Goal: Check status: Check status

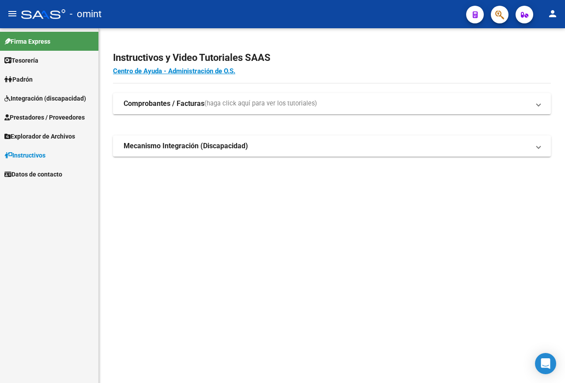
click at [24, 95] on span "Integración (discapacidad)" at bounding box center [45, 99] width 82 height 10
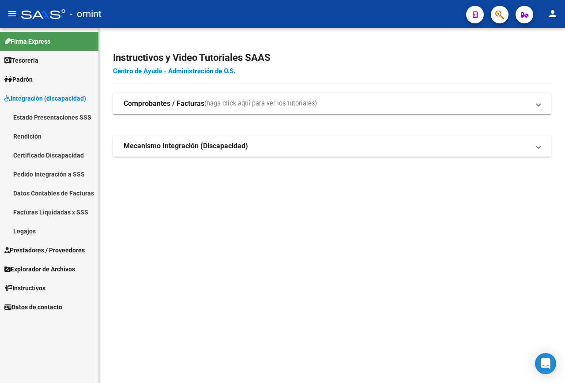
click at [27, 229] on link "Legajos" at bounding box center [49, 231] width 98 height 19
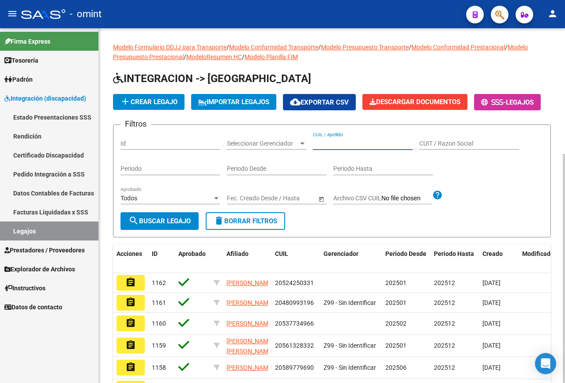
paste input "23434466199"
type input "23434466199"
click at [178, 225] on span "search Buscar Legajo" at bounding box center [160, 221] width 62 height 8
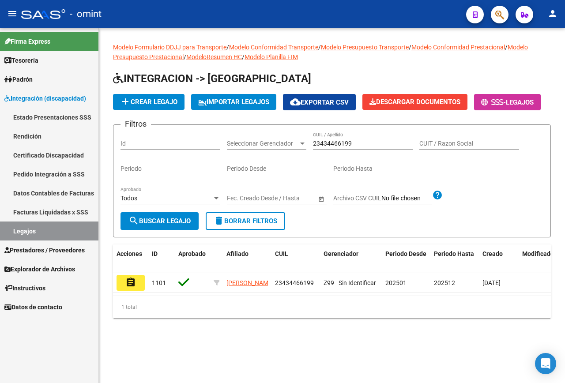
click at [123, 291] on button "assignment" at bounding box center [131, 283] width 28 height 16
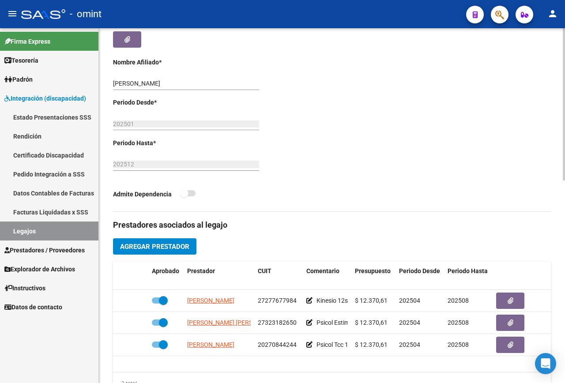
scroll to position [265, 0]
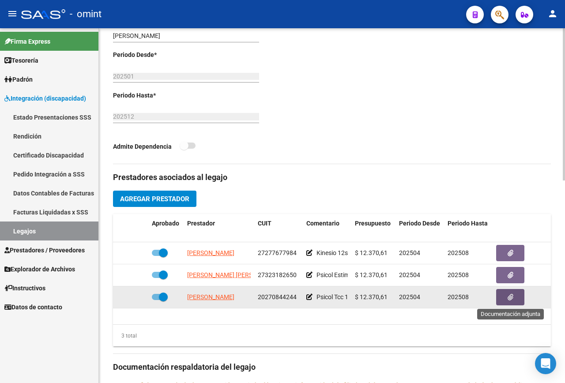
click at [513, 297] on button "button" at bounding box center [510, 297] width 28 height 16
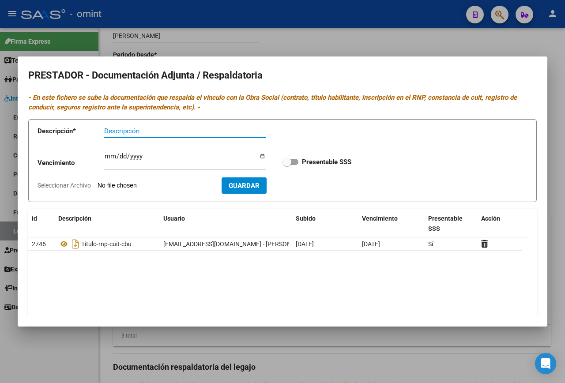
scroll to position [33, 0]
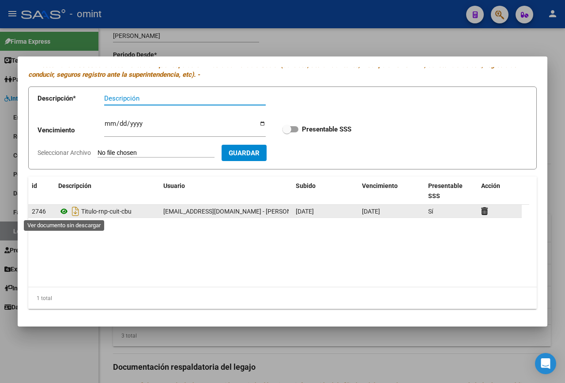
click at [66, 211] on icon at bounding box center [63, 211] width 11 height 11
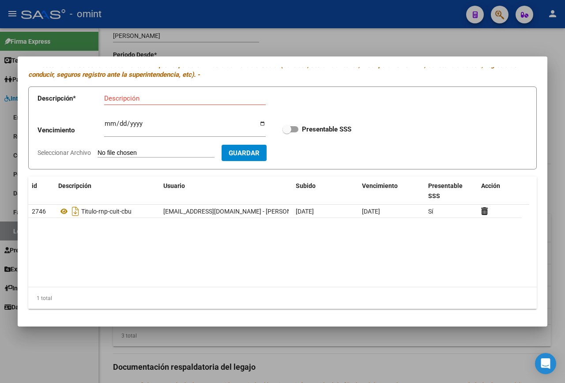
click at [204, 43] on div at bounding box center [282, 191] width 565 height 383
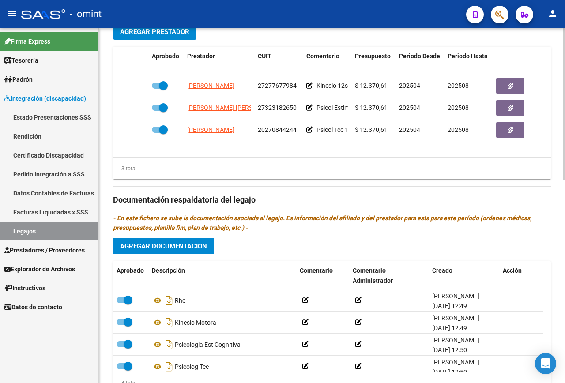
scroll to position [471, 0]
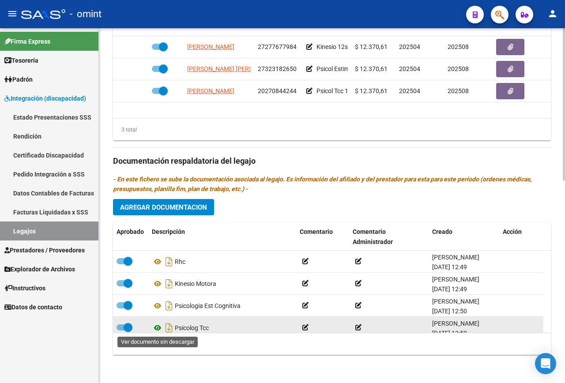
click at [157, 326] on icon at bounding box center [157, 328] width 11 height 11
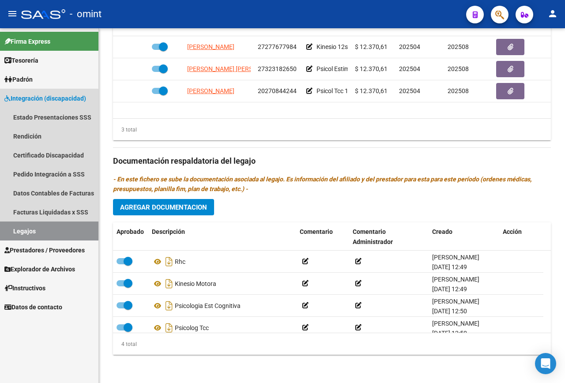
click at [45, 235] on link "Legajos" at bounding box center [49, 231] width 98 height 19
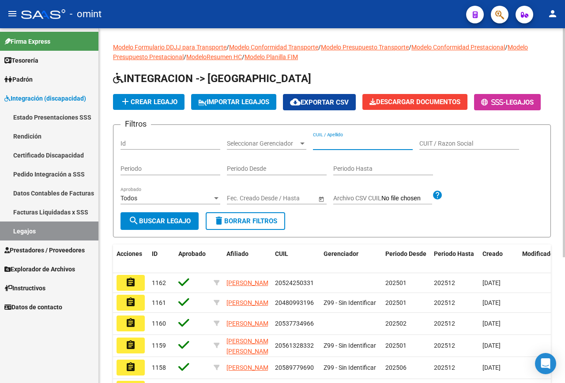
paste input "20533570713"
type input "20533570713"
click at [178, 225] on span "search Buscar Legajo" at bounding box center [160, 221] width 62 height 8
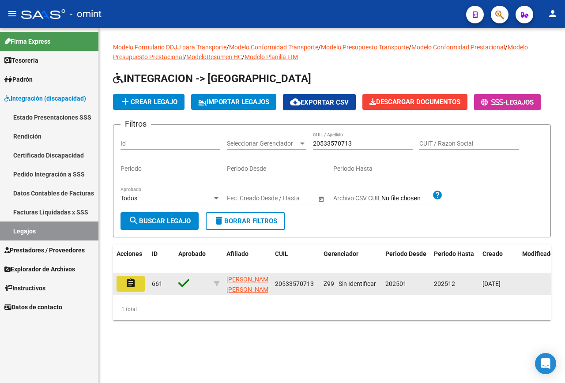
click at [132, 289] on mat-icon "assignment" at bounding box center [130, 283] width 11 height 11
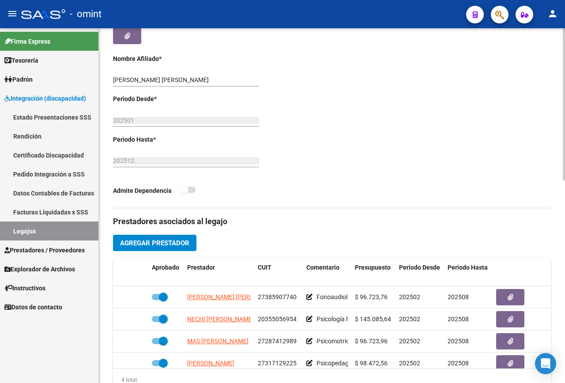
scroll to position [265, 0]
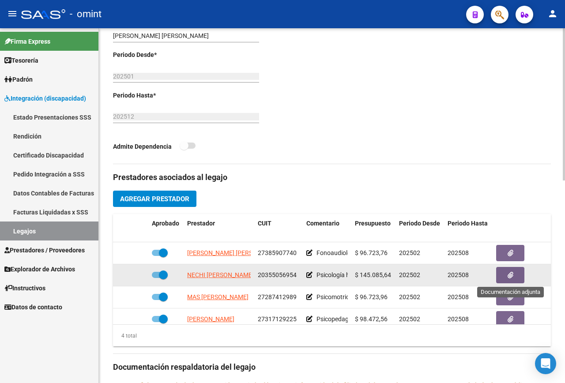
click at [506, 276] on button "button" at bounding box center [510, 275] width 28 height 16
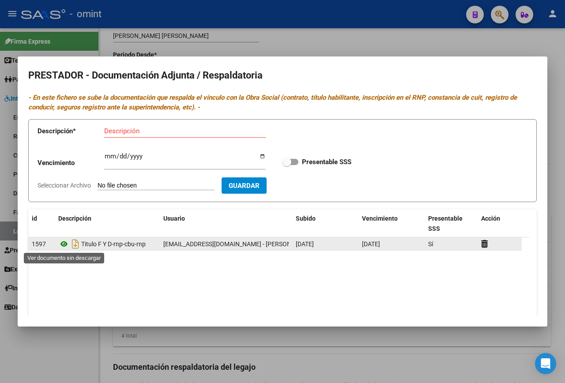
click at [61, 243] on icon at bounding box center [63, 244] width 11 height 11
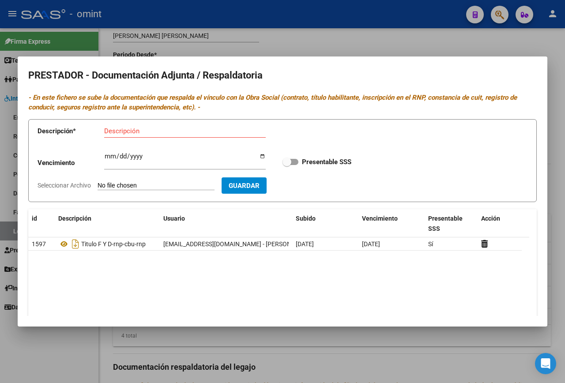
click at [222, 36] on div at bounding box center [282, 191] width 565 height 383
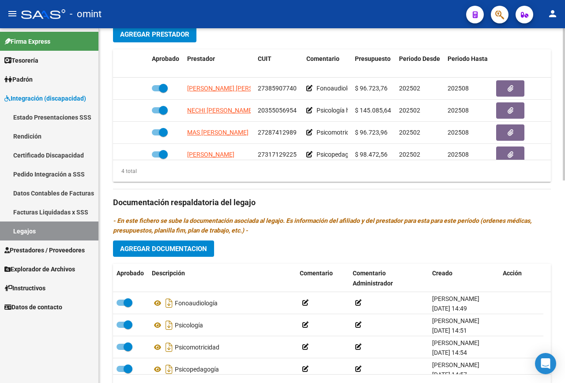
scroll to position [471, 0]
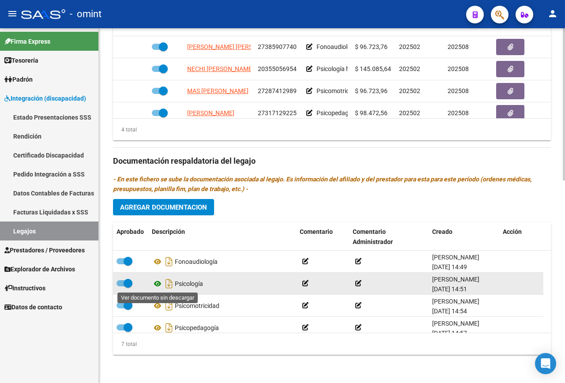
click at [158, 285] on icon at bounding box center [157, 284] width 11 height 11
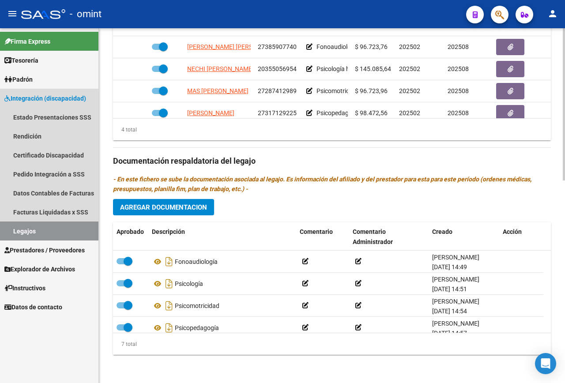
drag, startPoint x: 43, startPoint y: 232, endPoint x: 110, endPoint y: 198, distance: 74.5
click at [43, 233] on link "Legajos" at bounding box center [49, 231] width 98 height 19
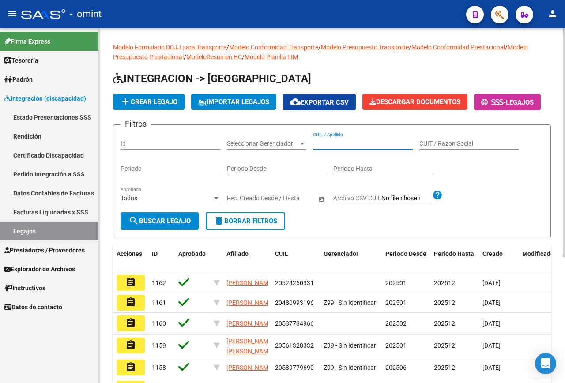
paste input "27466572999"
type input "27466572999"
click at [154, 230] on button "search Buscar Legajo" at bounding box center [160, 221] width 78 height 18
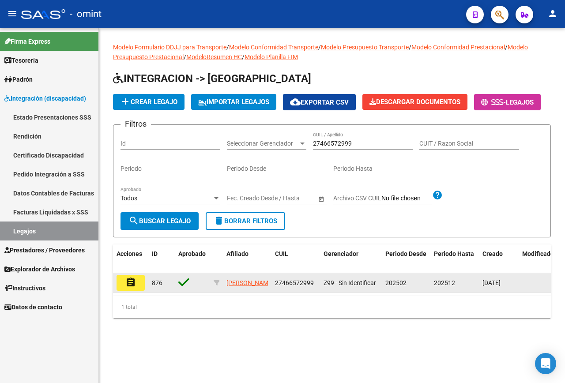
click at [136, 288] on mat-icon "assignment" at bounding box center [130, 282] width 11 height 11
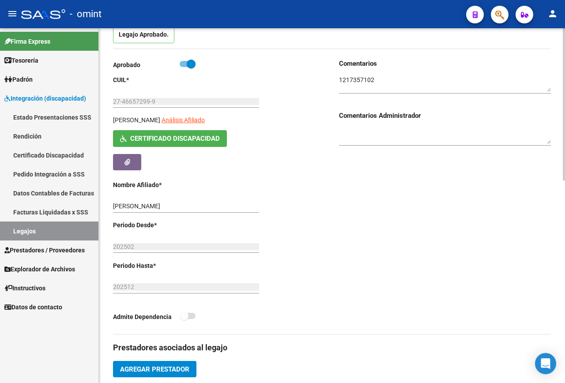
scroll to position [265, 0]
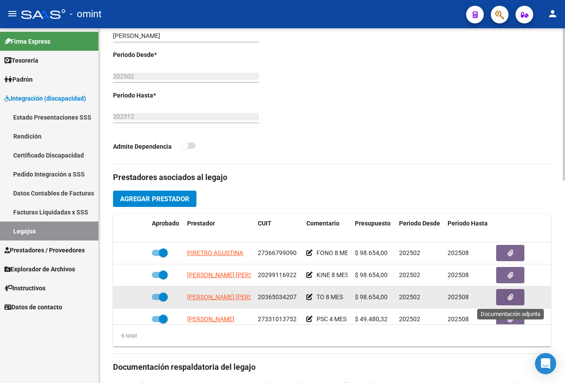
click at [511, 298] on icon "button" at bounding box center [511, 297] width 6 height 7
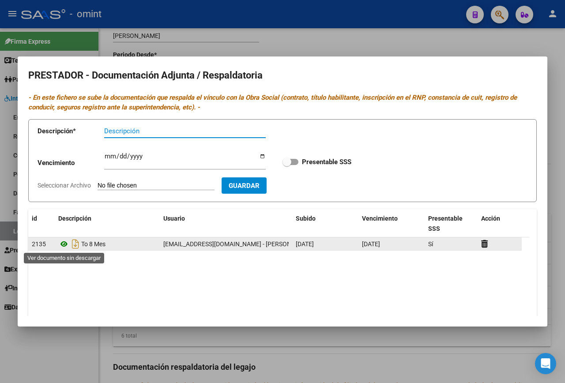
click at [66, 243] on icon at bounding box center [63, 244] width 11 height 11
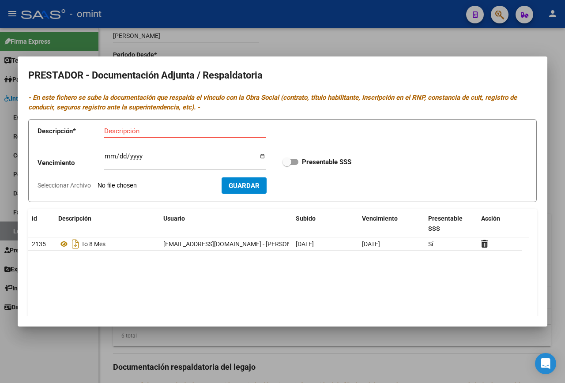
click at [300, 24] on div at bounding box center [282, 191] width 565 height 383
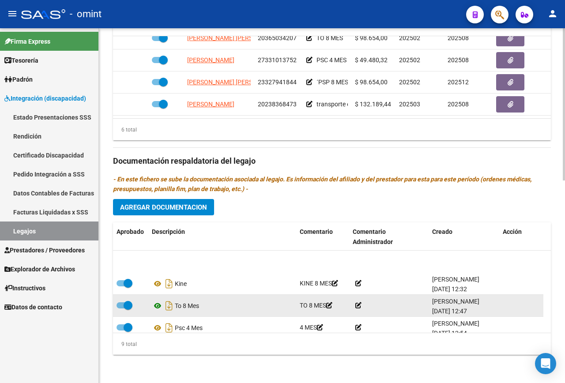
scroll to position [44, 0]
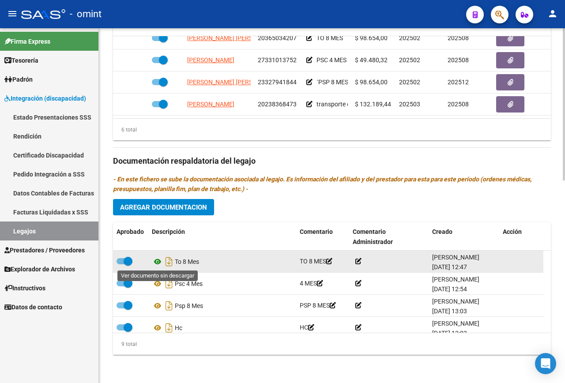
click at [158, 261] on icon at bounding box center [157, 262] width 11 height 11
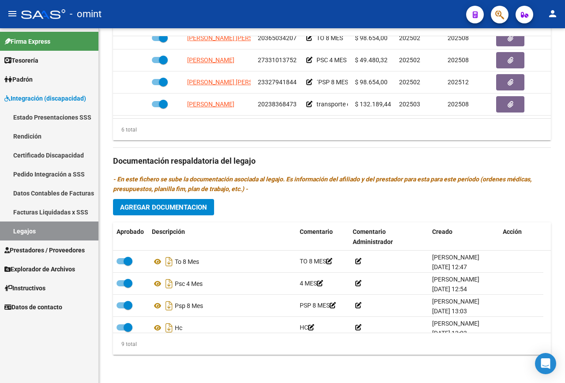
click at [34, 226] on link "Legajos" at bounding box center [49, 231] width 98 height 19
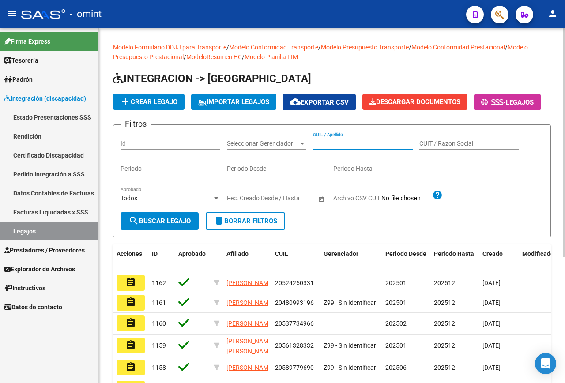
paste input "20325923963"
type input "20325923963"
click at [164, 225] on span "search Buscar Legajo" at bounding box center [160, 221] width 62 height 8
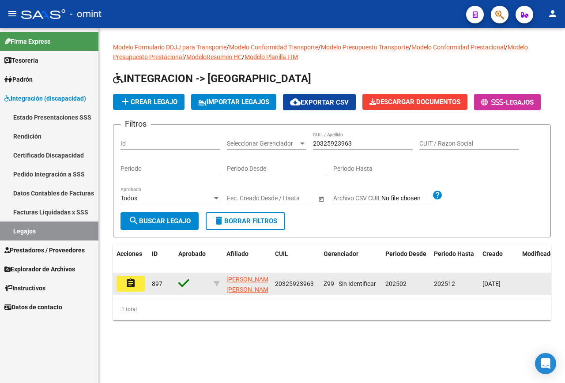
click at [141, 292] on button "assignment" at bounding box center [131, 284] width 28 height 16
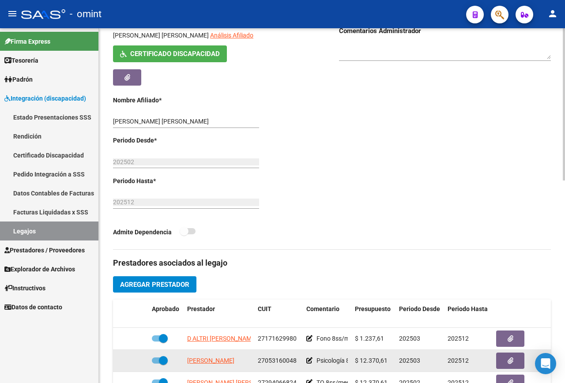
scroll to position [265, 0]
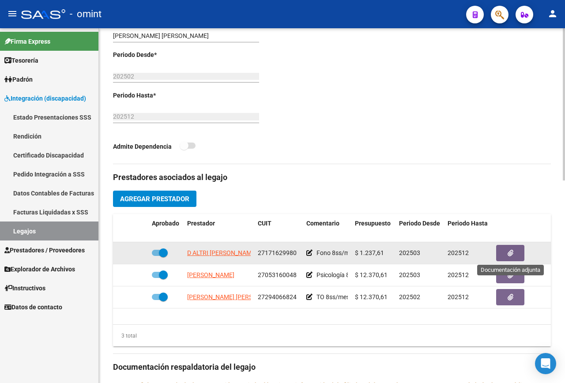
click at [519, 249] on button "button" at bounding box center [510, 253] width 28 height 16
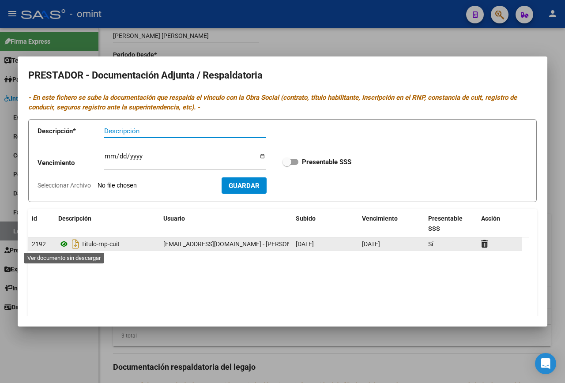
click at [61, 242] on icon at bounding box center [63, 244] width 11 height 11
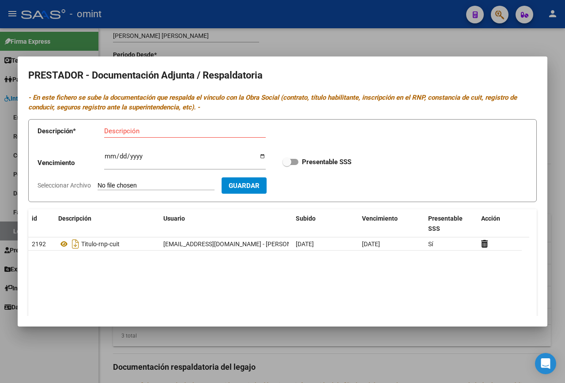
click at [242, 36] on div at bounding box center [282, 191] width 565 height 383
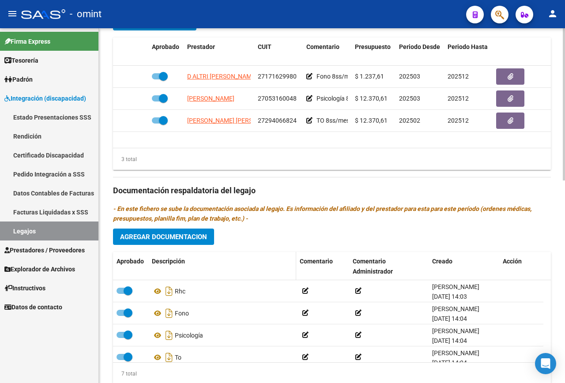
scroll to position [471, 0]
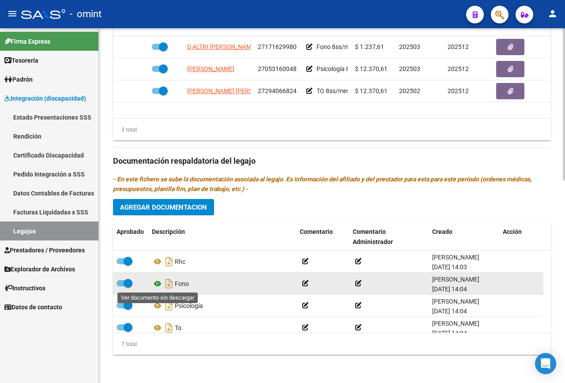
click at [156, 284] on icon at bounding box center [157, 284] width 11 height 11
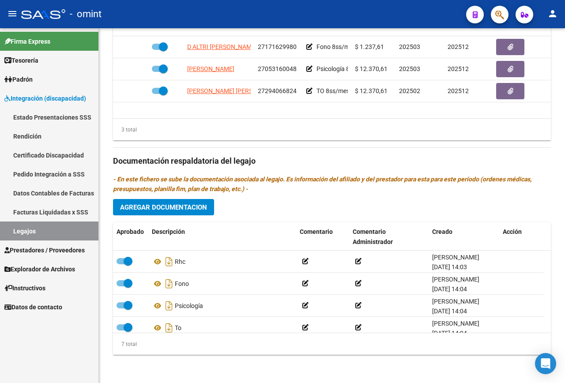
click at [37, 229] on link "Legajos" at bounding box center [49, 231] width 98 height 19
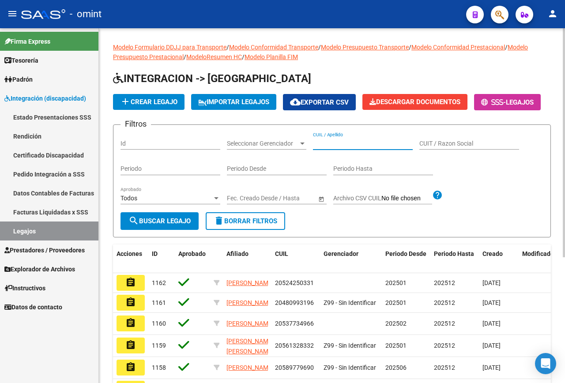
paste input "23565801279"
type input "23565801279"
click at [184, 225] on span "search Buscar Legajo" at bounding box center [160, 221] width 62 height 8
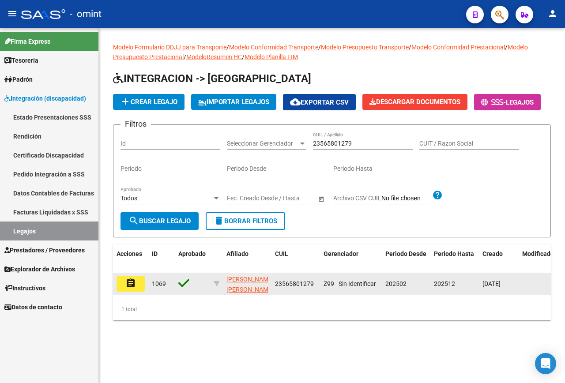
click at [135, 289] on mat-icon "assignment" at bounding box center [130, 283] width 11 height 11
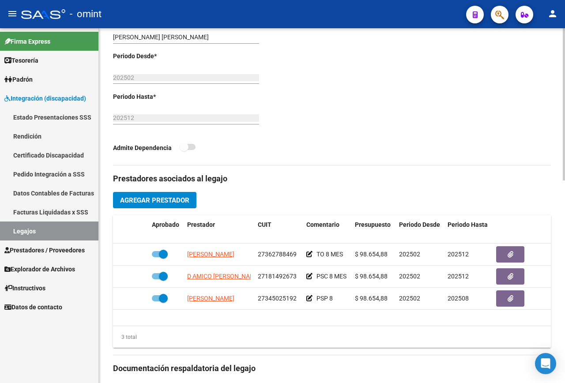
scroll to position [265, 0]
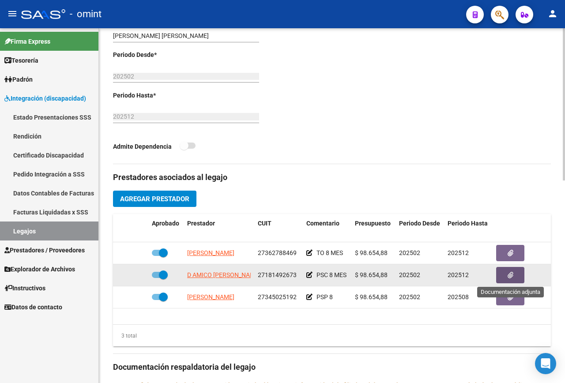
click at [514, 272] on button "button" at bounding box center [510, 275] width 28 height 16
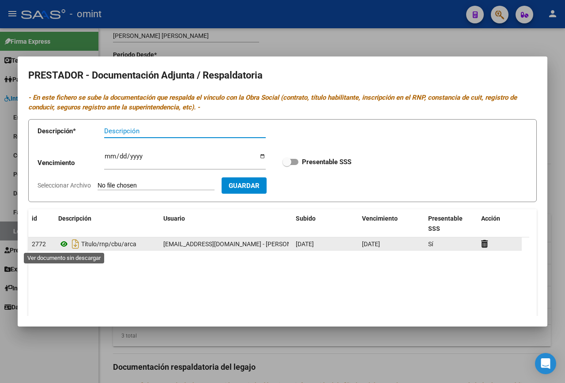
click at [65, 245] on icon at bounding box center [63, 244] width 11 height 11
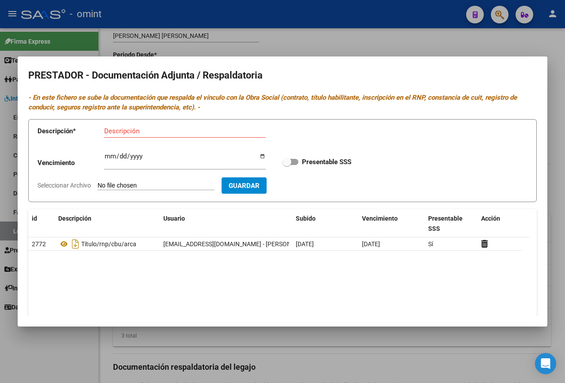
click at [224, 36] on div at bounding box center [282, 191] width 565 height 383
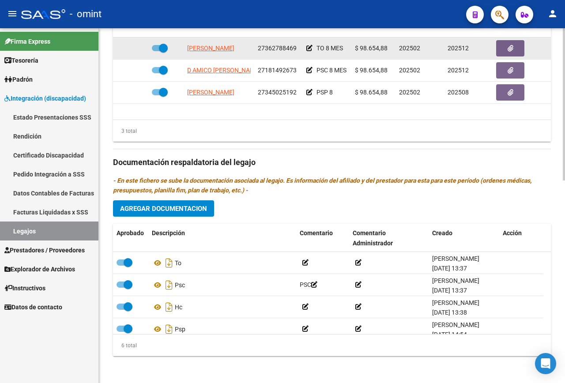
scroll to position [471, 0]
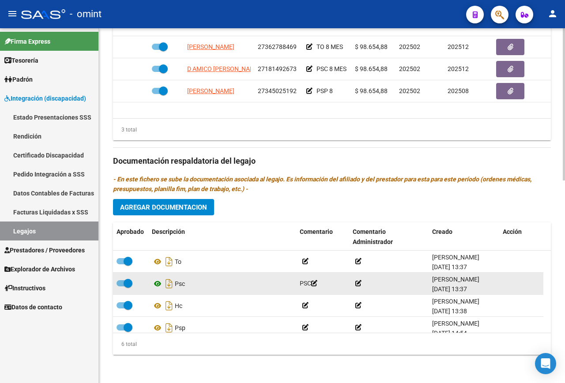
click at [154, 283] on icon at bounding box center [157, 284] width 11 height 11
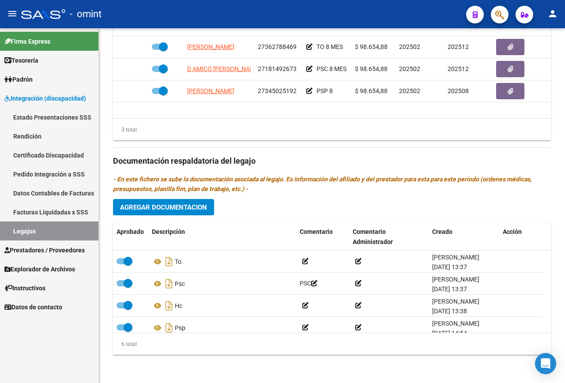
click at [25, 228] on link "Legajos" at bounding box center [49, 231] width 98 height 19
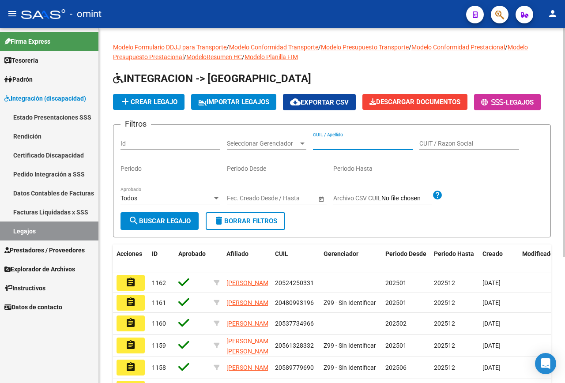
paste input "27475774243"
type input "27475774243"
click at [170, 225] on span "search Buscar Legajo" at bounding box center [160, 221] width 62 height 8
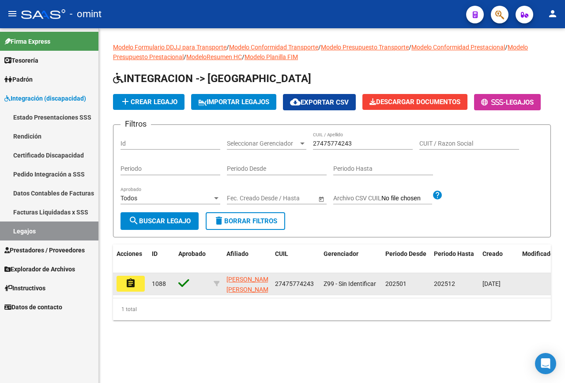
click at [130, 289] on mat-icon "assignment" at bounding box center [130, 283] width 11 height 11
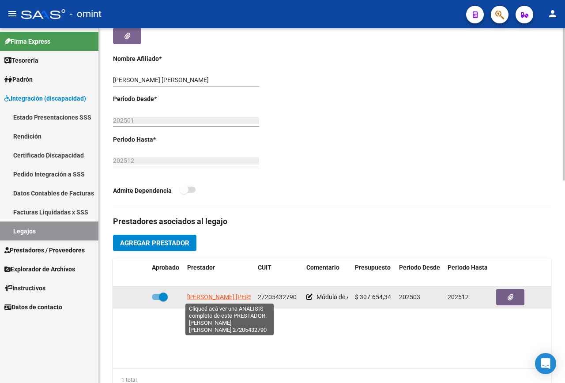
scroll to position [265, 0]
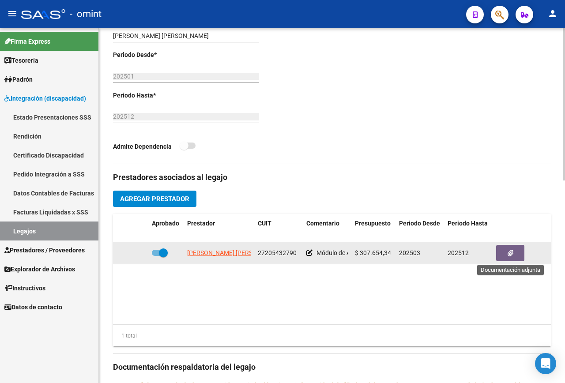
click at [506, 251] on button "button" at bounding box center [510, 253] width 28 height 16
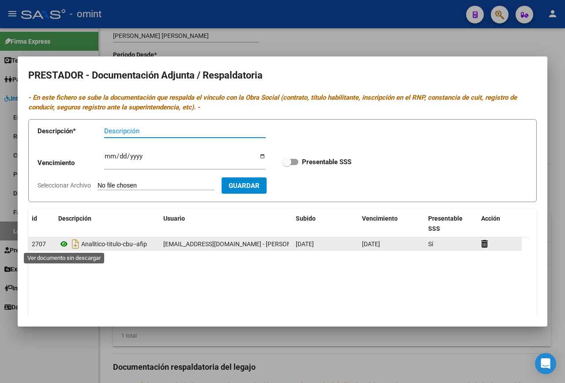
click at [64, 245] on icon at bounding box center [63, 244] width 11 height 11
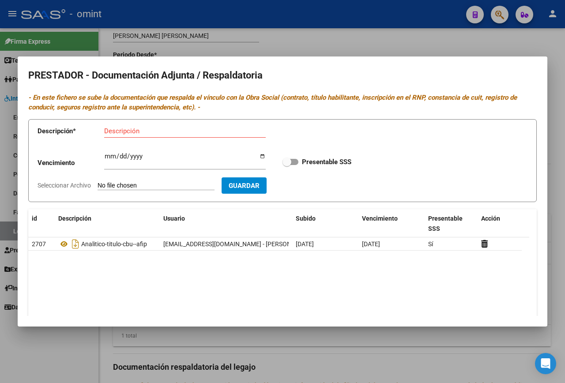
click at [231, 36] on div at bounding box center [282, 191] width 565 height 383
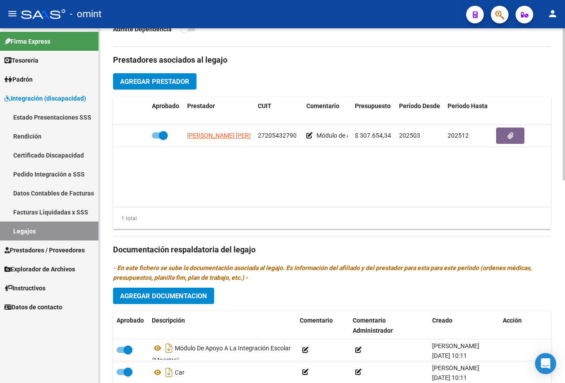
scroll to position [471, 0]
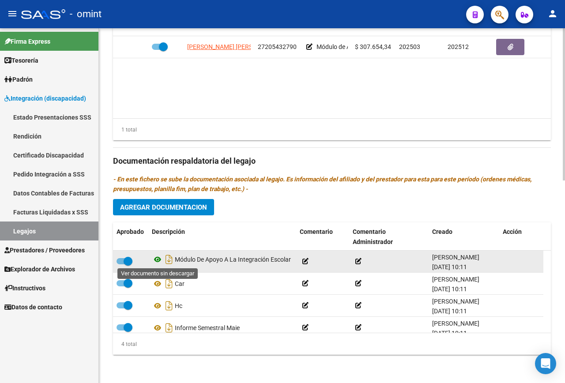
click at [156, 258] on icon at bounding box center [157, 259] width 11 height 11
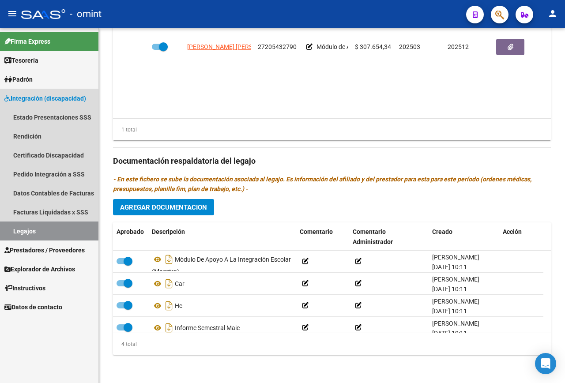
click at [47, 228] on link "Legajos" at bounding box center [49, 231] width 98 height 19
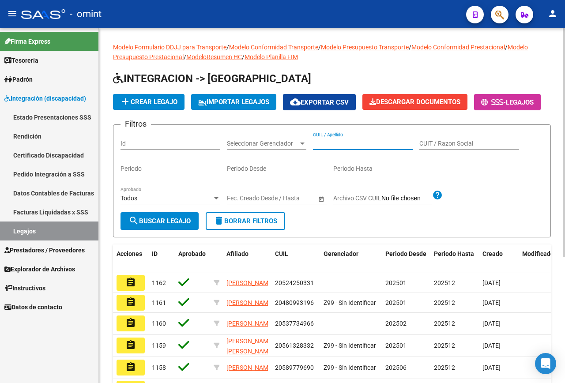
paste input "27503264469"
type input "27503264469"
click at [177, 225] on span "search Buscar Legajo" at bounding box center [160, 221] width 62 height 8
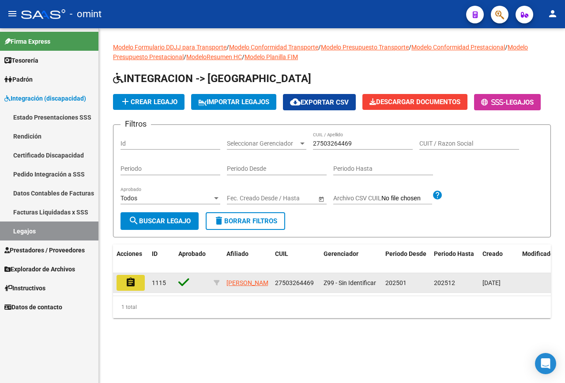
click at [132, 288] on mat-icon "assignment" at bounding box center [130, 282] width 11 height 11
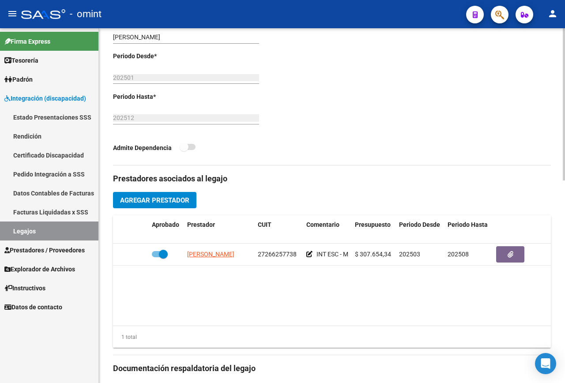
scroll to position [265, 0]
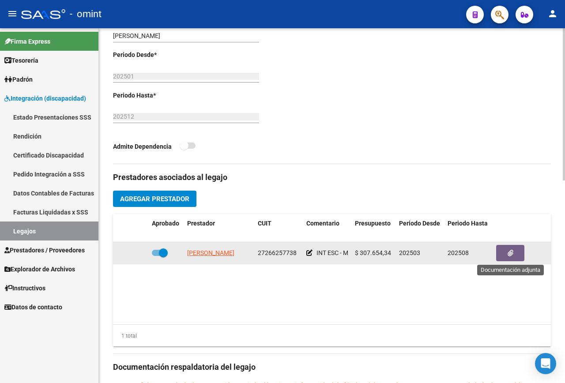
click at [520, 249] on button "button" at bounding box center [510, 253] width 28 height 16
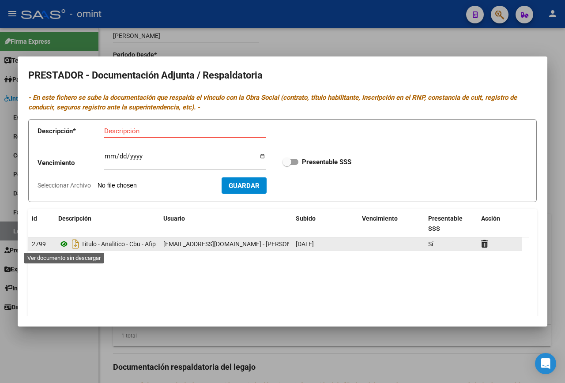
click at [64, 244] on icon at bounding box center [63, 244] width 11 height 11
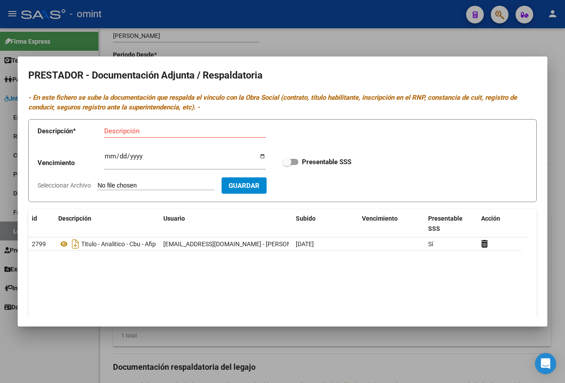
click at [253, 34] on div at bounding box center [282, 191] width 565 height 383
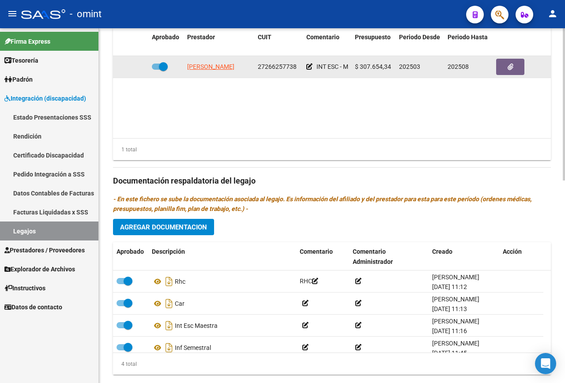
scroll to position [471, 0]
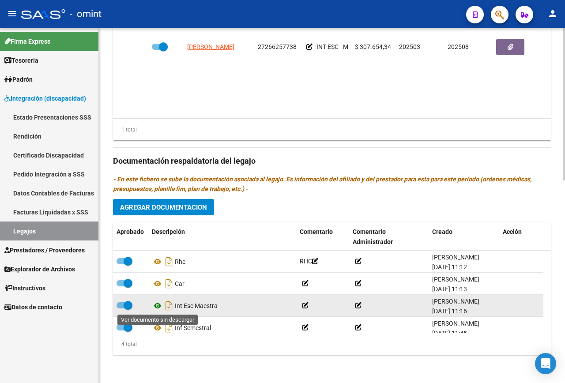
click at [156, 306] on icon at bounding box center [157, 306] width 11 height 11
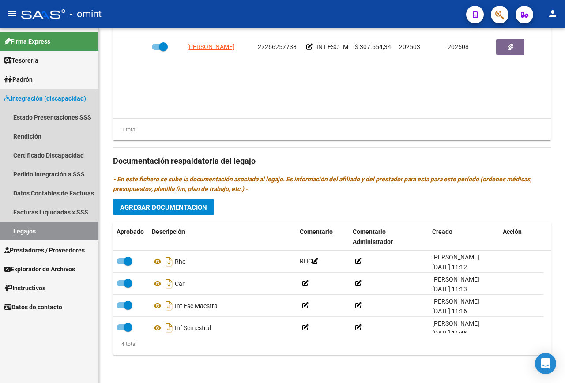
click at [60, 234] on link "Legajos" at bounding box center [49, 231] width 98 height 19
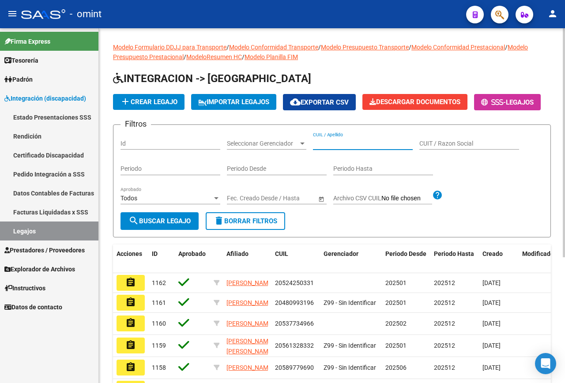
paste input "23434466199"
type input "23434466199"
click at [180, 225] on span "search Buscar Legajo" at bounding box center [160, 221] width 62 height 8
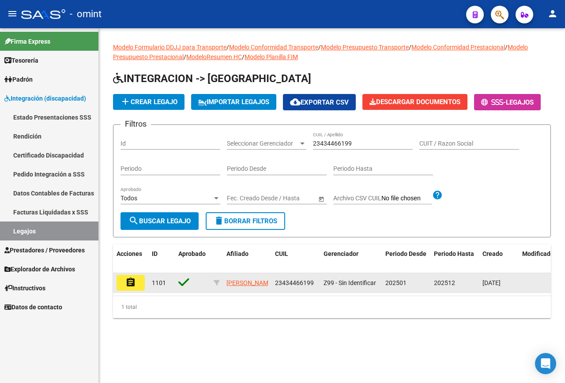
click at [131, 288] on mat-icon "assignment" at bounding box center [130, 282] width 11 height 11
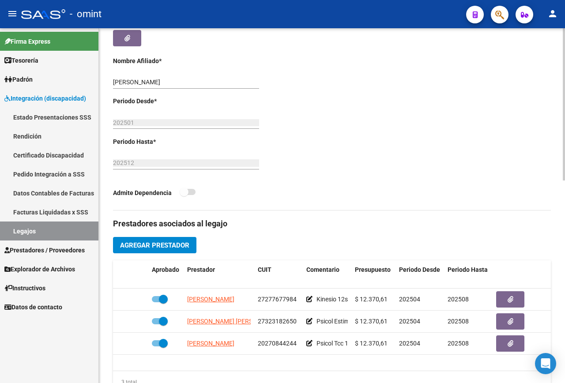
scroll to position [221, 0]
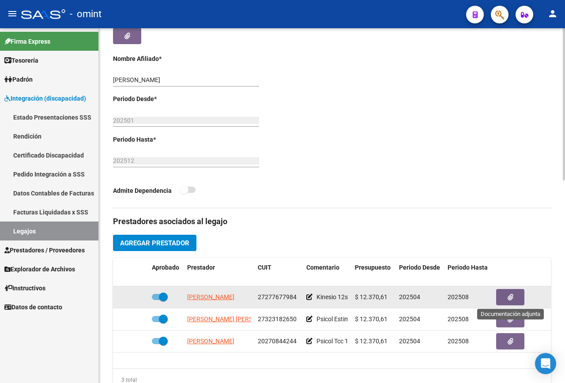
click at [510, 292] on button "button" at bounding box center [510, 297] width 28 height 16
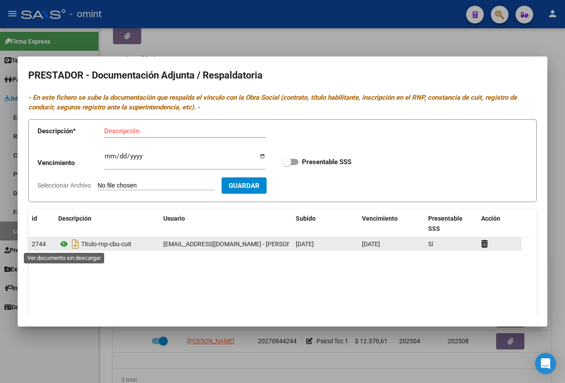
click at [62, 240] on icon at bounding box center [63, 244] width 11 height 11
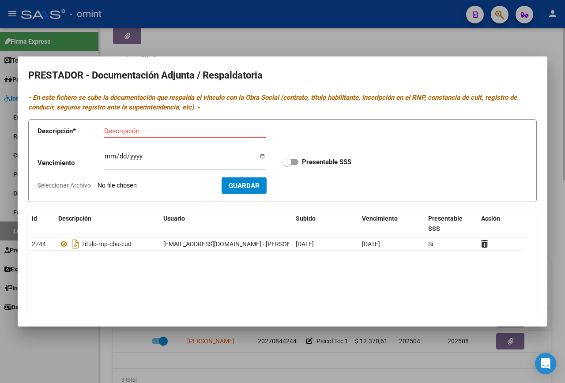
click at [279, 46] on div at bounding box center [282, 191] width 565 height 383
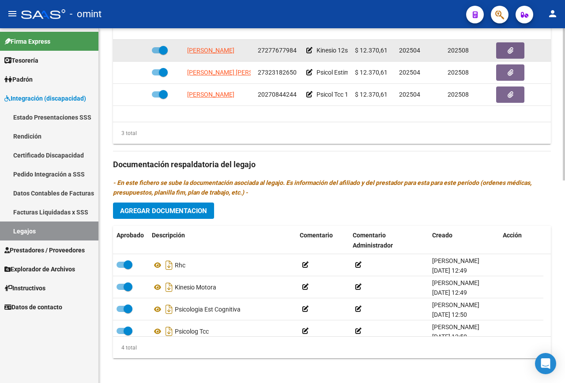
scroll to position [471, 0]
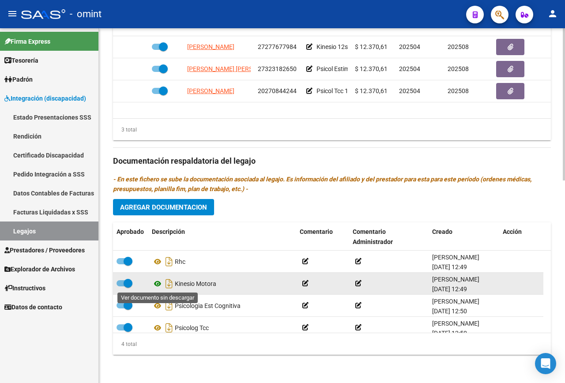
click at [156, 284] on icon at bounding box center [157, 284] width 11 height 11
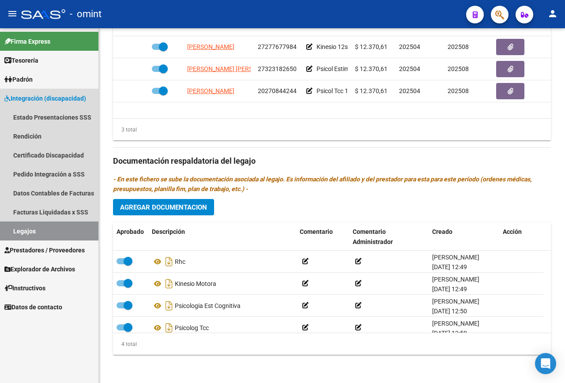
click at [42, 224] on link "Legajos" at bounding box center [49, 231] width 98 height 19
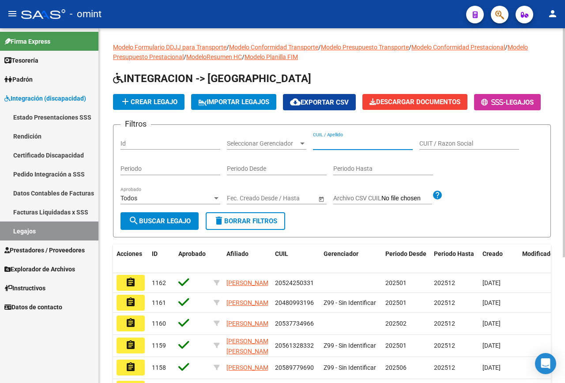
paste input "27520931290"
type input "27520931290"
click at [167, 225] on span "search Buscar Legajo" at bounding box center [160, 221] width 62 height 8
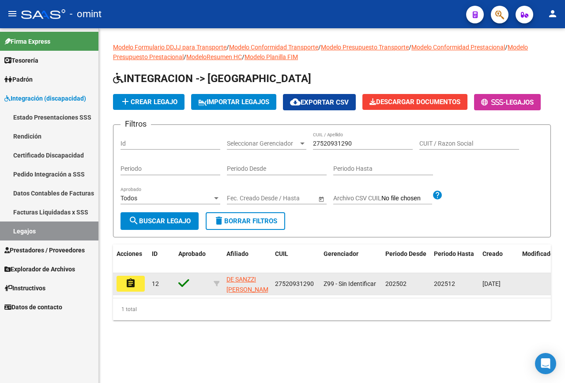
click at [141, 292] on button "assignment" at bounding box center [131, 284] width 28 height 16
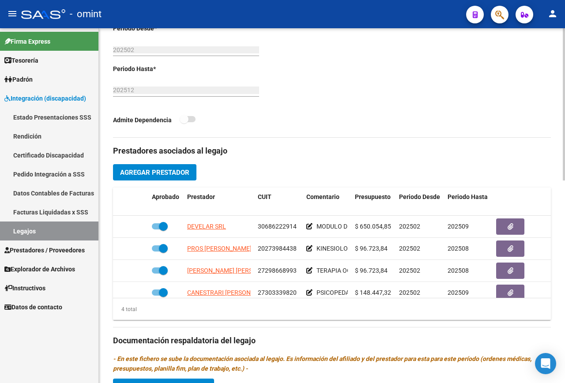
scroll to position [309, 0]
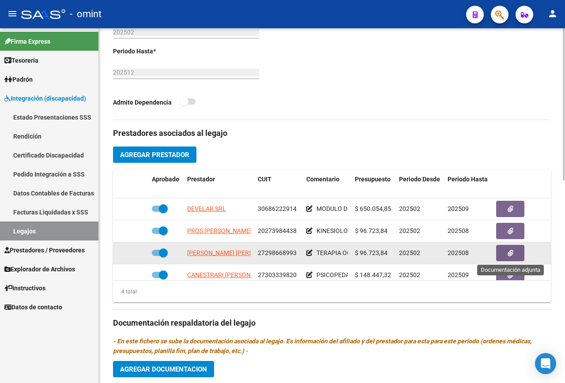
click at [507, 257] on button "button" at bounding box center [510, 253] width 28 height 16
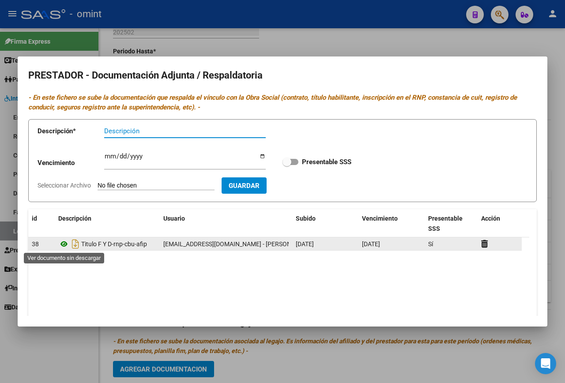
click at [64, 242] on icon at bounding box center [63, 244] width 11 height 11
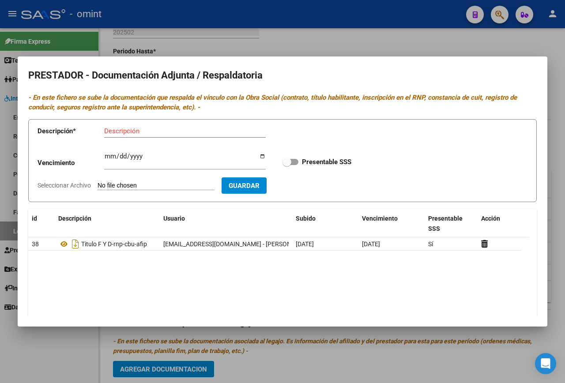
click at [169, 23] on div at bounding box center [282, 191] width 565 height 383
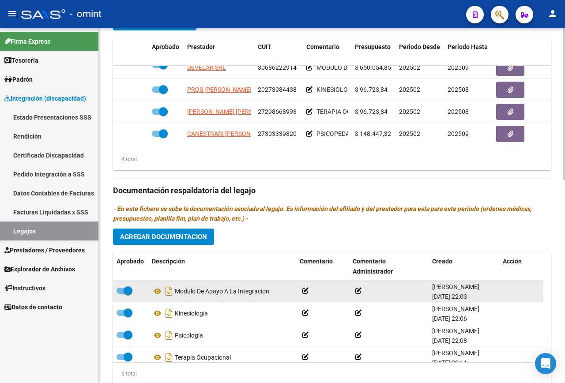
scroll to position [53, 0]
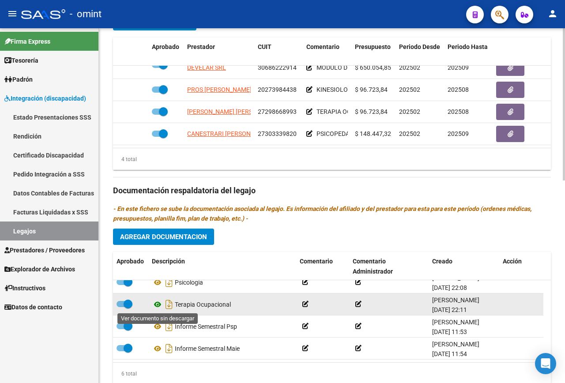
click at [155, 306] on icon at bounding box center [157, 304] width 11 height 11
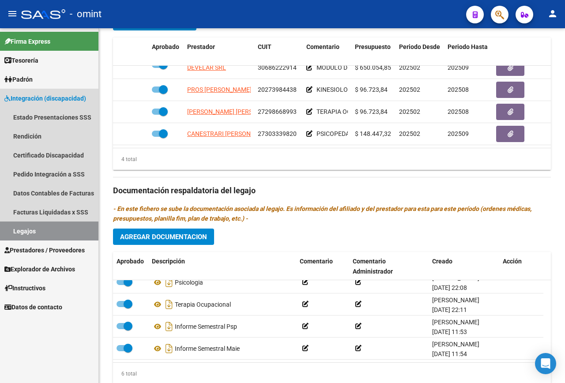
click at [23, 233] on link "Legajos" at bounding box center [49, 231] width 98 height 19
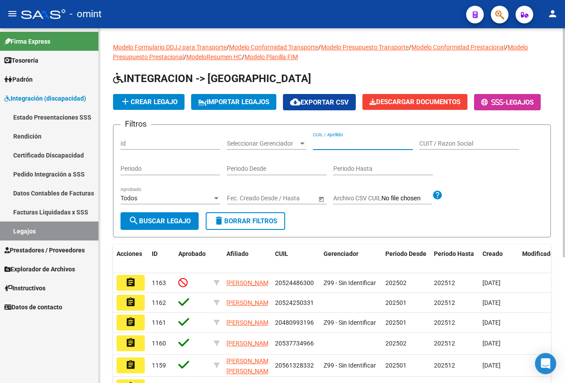
paste input "27540201299"
type input "27540201299"
click at [151, 225] on span "search Buscar Legajo" at bounding box center [160, 221] width 62 height 8
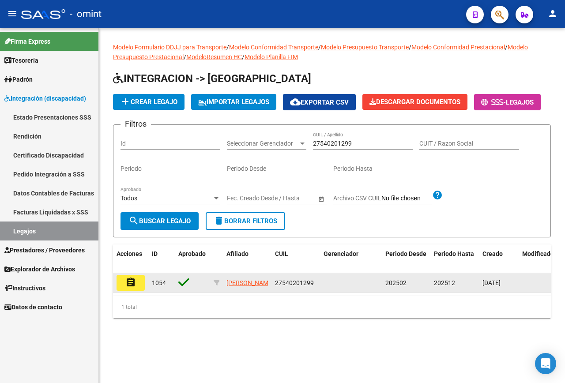
click at [135, 288] on mat-icon "assignment" at bounding box center [130, 282] width 11 height 11
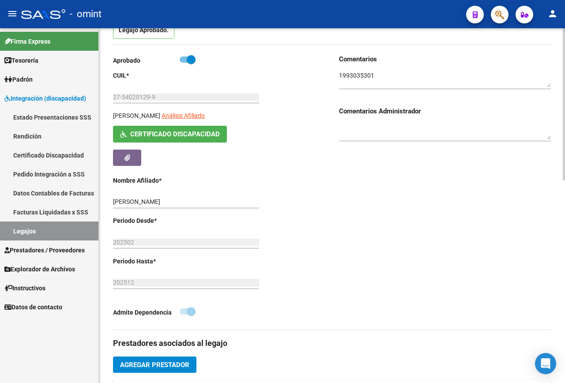
scroll to position [221, 0]
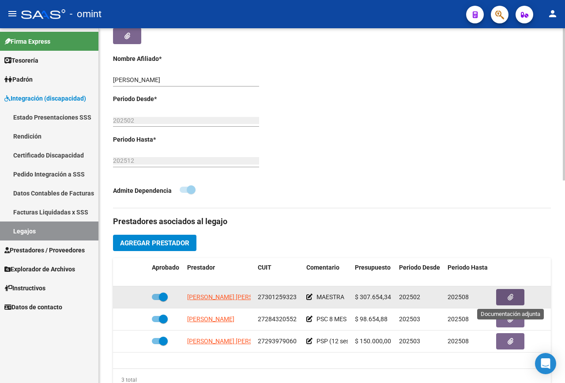
click at [507, 297] on button "button" at bounding box center [510, 297] width 28 height 16
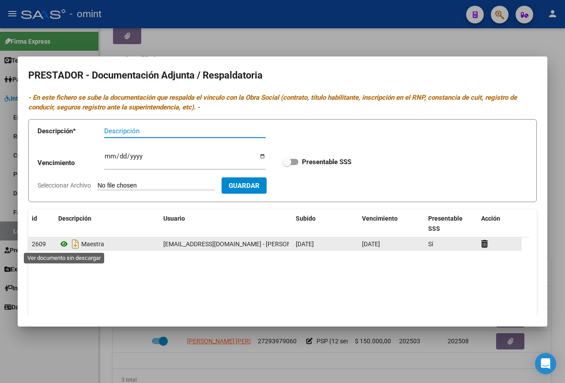
click at [64, 246] on icon at bounding box center [63, 244] width 11 height 11
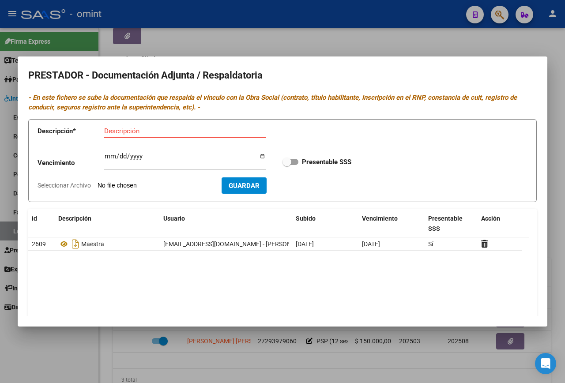
click at [222, 28] on div at bounding box center [282, 191] width 565 height 383
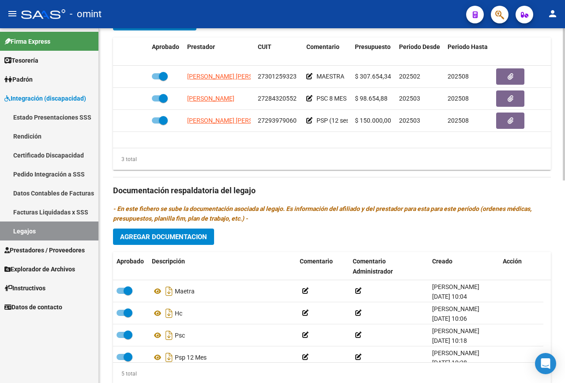
scroll to position [471, 0]
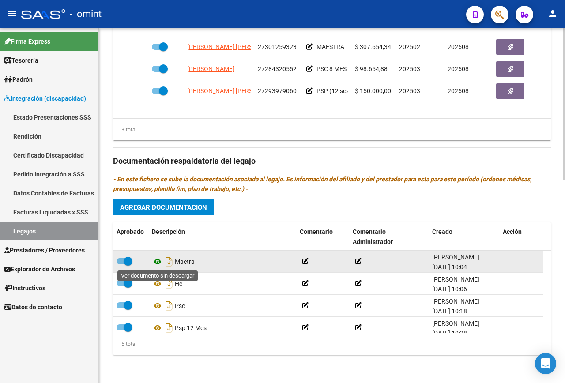
click at [160, 263] on icon at bounding box center [157, 262] width 11 height 11
